Goal: Task Accomplishment & Management: Complete application form

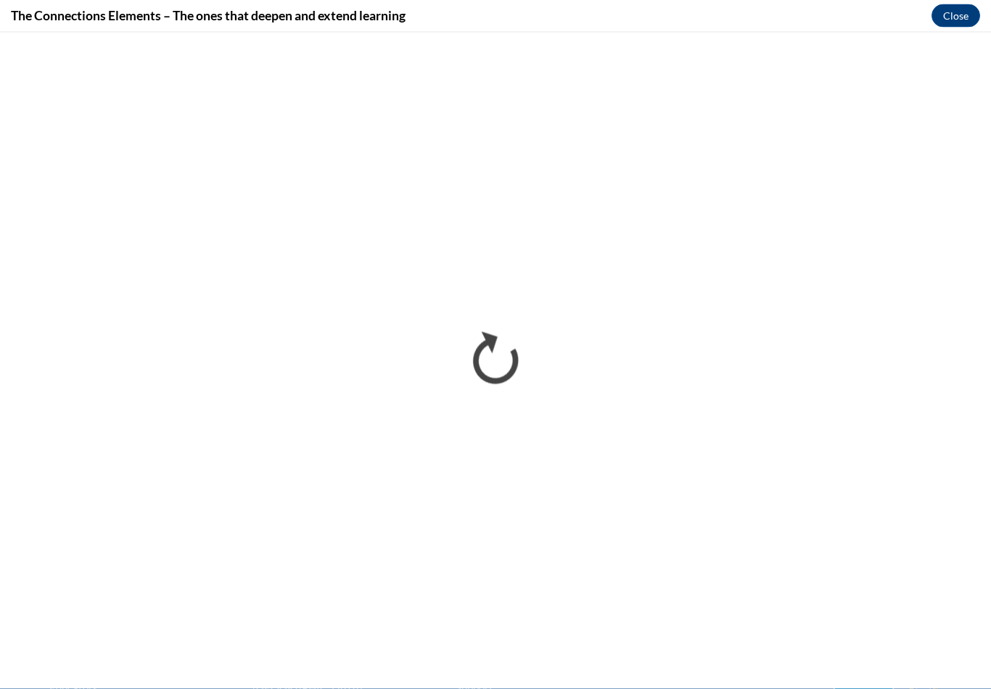
drag, startPoint x: 0, startPoint y: 0, endPoint x: -1, endPoint y: -1132, distance: 1132.1
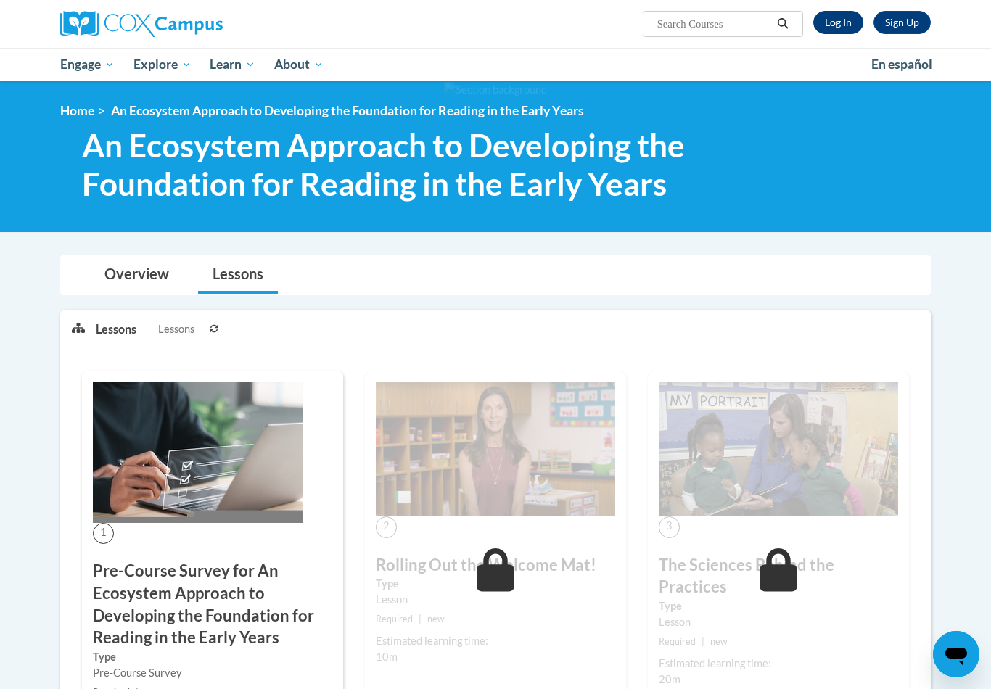
click at [845, 22] on link "Log In" at bounding box center [839, 22] width 50 height 23
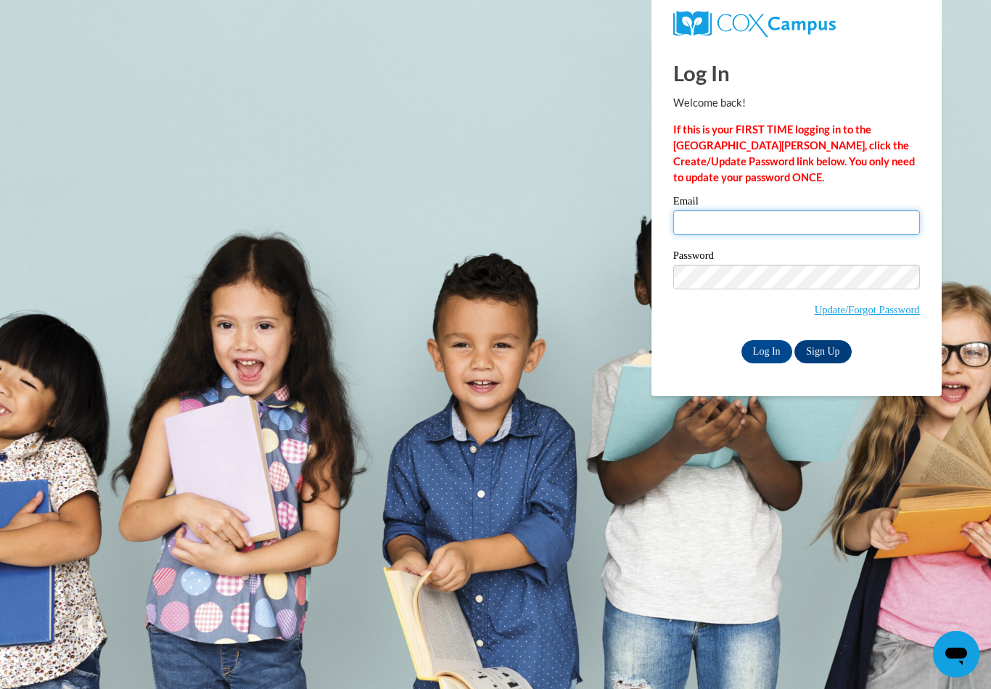
type input "schofieldivory@yahoo.com"
click at [766, 351] on input "Log In" at bounding box center [767, 351] width 51 height 23
click at [768, 348] on input "Log In" at bounding box center [767, 351] width 51 height 23
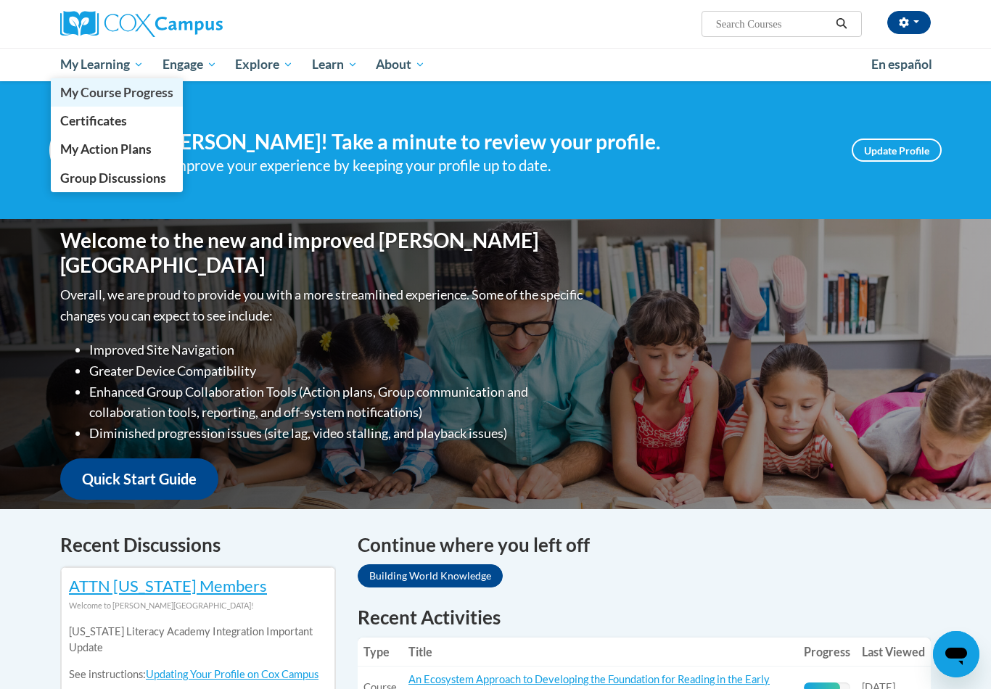
click at [120, 96] on span "My Course Progress" at bounding box center [116, 92] width 113 height 15
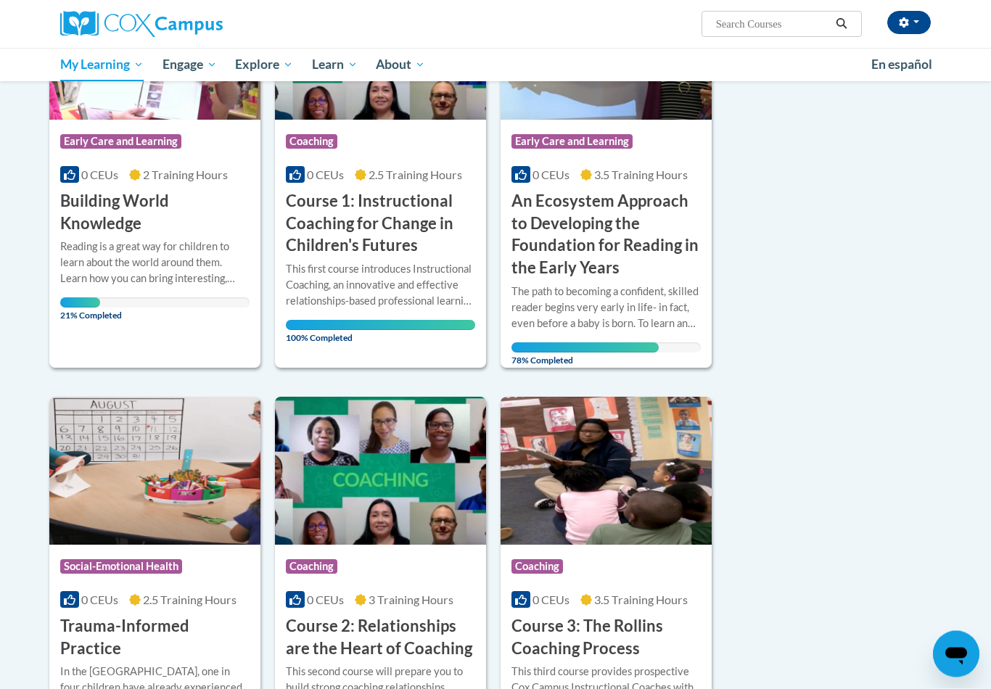
scroll to position [301, 0]
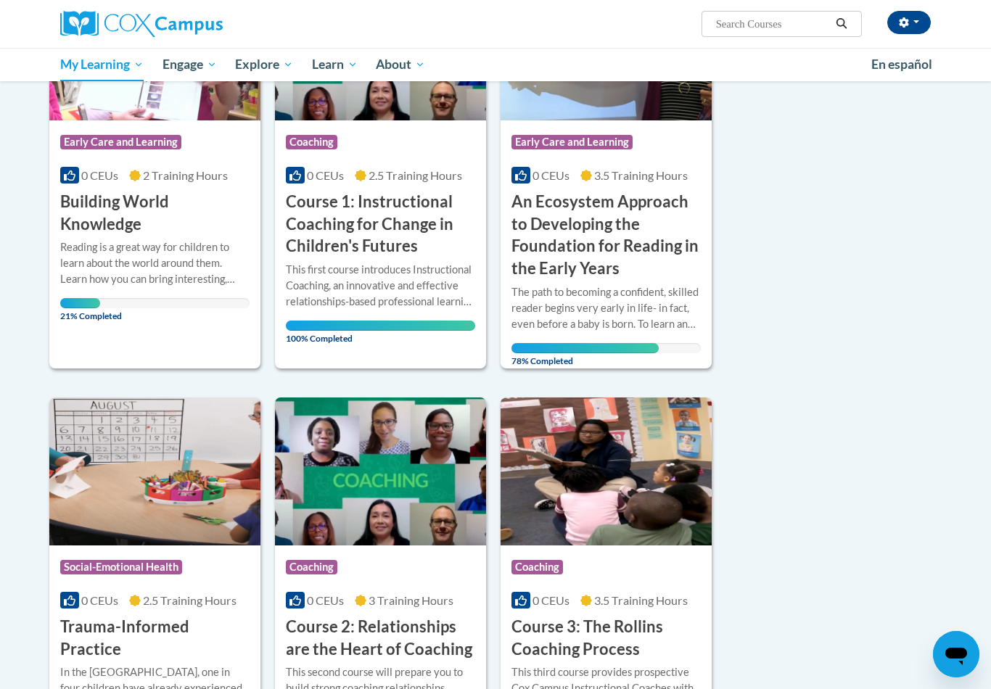
click at [623, 295] on div "The path to becoming a confident, skilled reader begins very early in life- in …" at bounding box center [606, 308] width 189 height 48
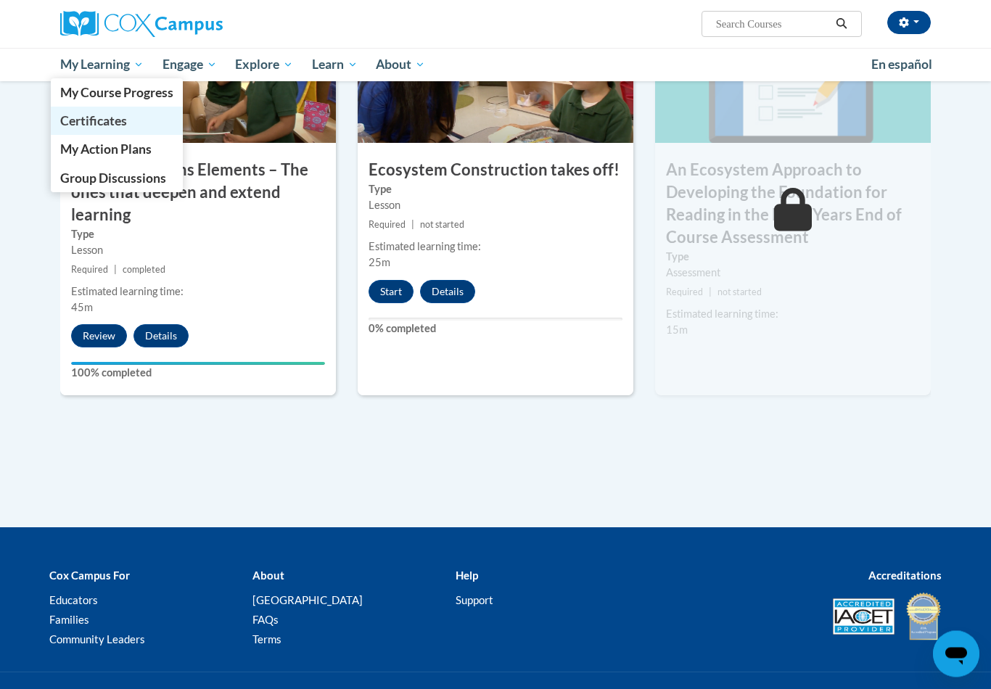
scroll to position [1218, 0]
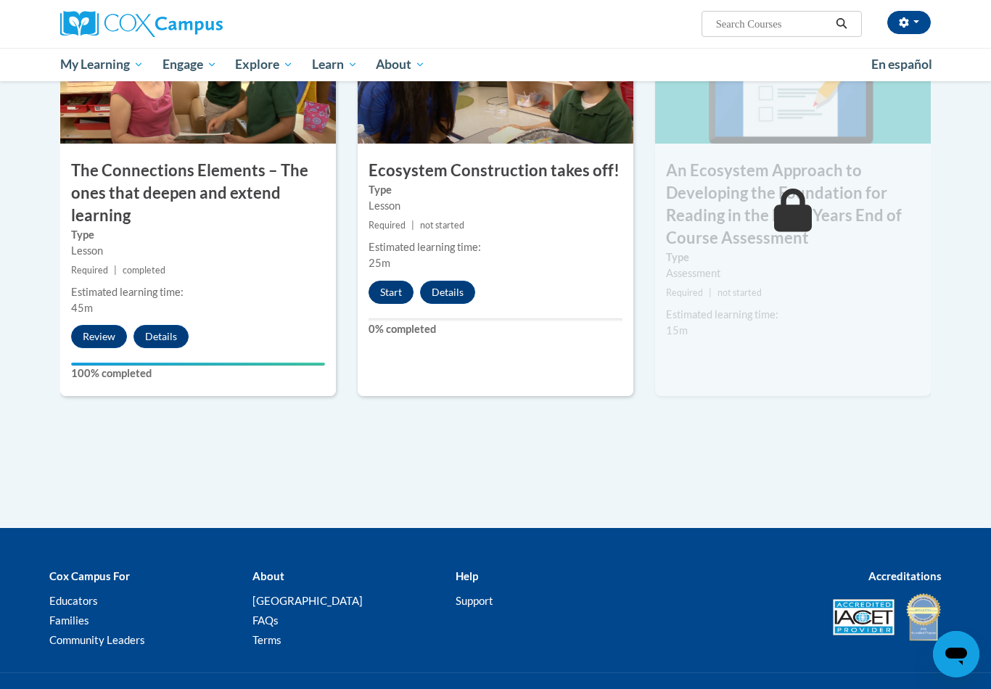
click at [372, 281] on button "Start" at bounding box center [391, 292] width 45 height 23
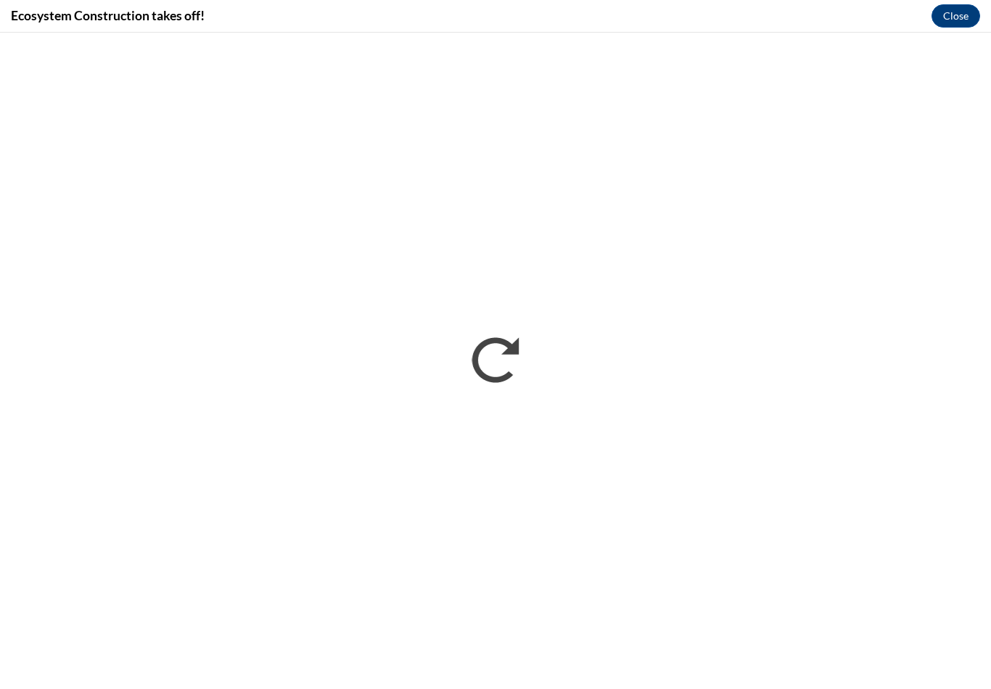
scroll to position [0, 0]
